Goal: Find specific page/section: Find specific page/section

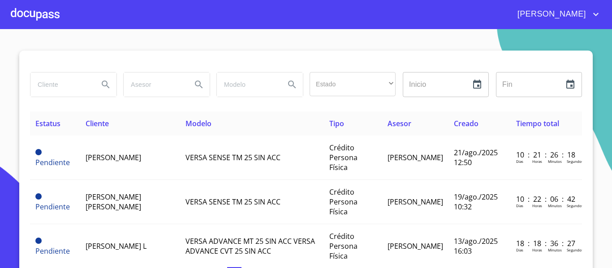
click at [43, 11] on div at bounding box center [35, 14] width 49 height 29
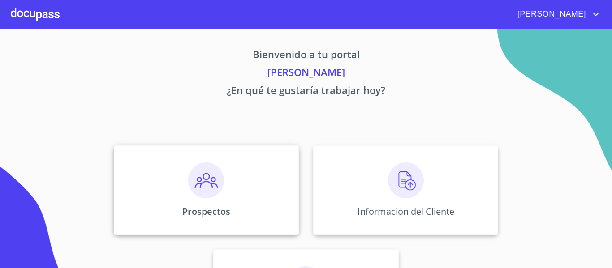
click at [202, 185] on img at bounding box center [206, 181] width 36 height 36
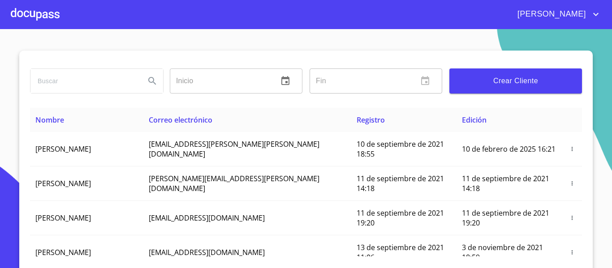
click at [54, 10] on div at bounding box center [35, 14] width 49 height 29
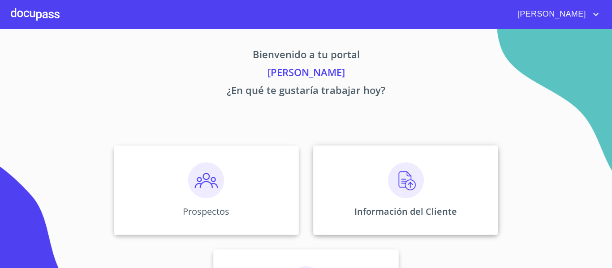
click at [397, 179] on img at bounding box center [406, 181] width 36 height 36
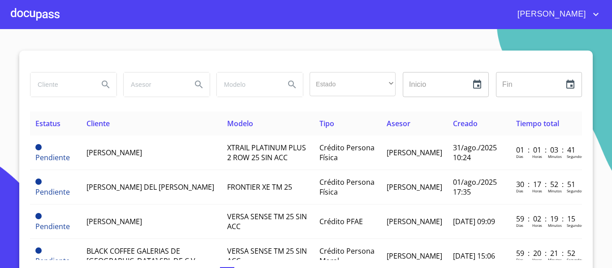
click at [56, 74] on input "search" at bounding box center [60, 85] width 61 height 24
type input "[PERSON_NAME] [PERSON_NAME] [PERSON_NAME]"
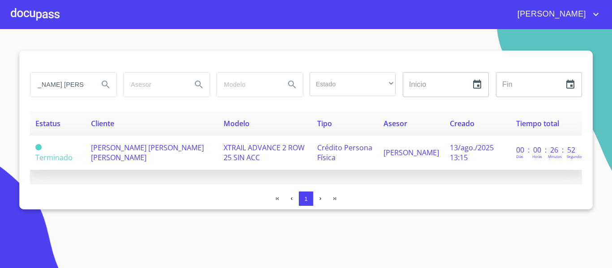
click at [120, 154] on span "[PERSON_NAME] [PERSON_NAME] [PERSON_NAME]" at bounding box center [147, 153] width 113 height 20
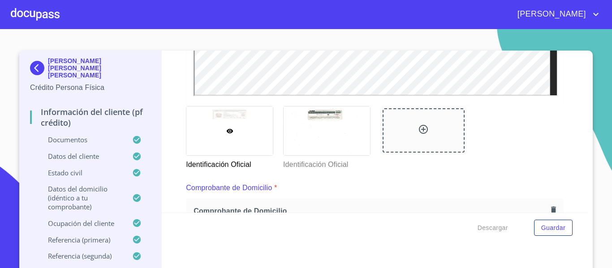
scroll to position [358, 0]
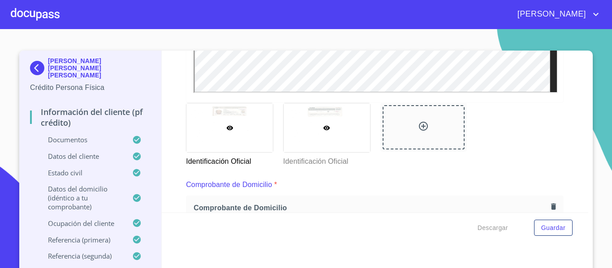
click at [358, 136] on div at bounding box center [327, 127] width 86 height 49
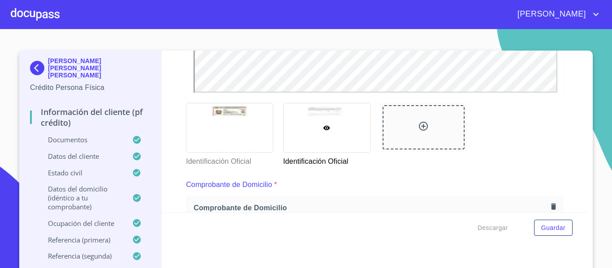
scroll to position [13, 0]
